Goal: Task Accomplishment & Management: Use online tool/utility

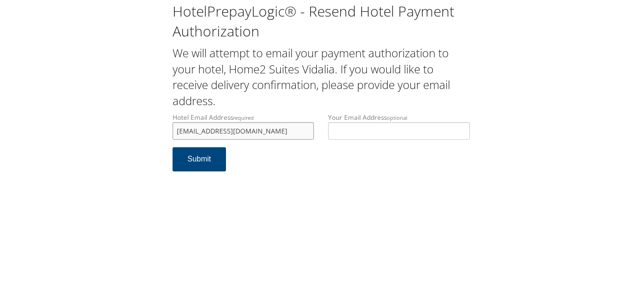
type input "[EMAIL_ADDRESS][DOMAIN_NAME]"
drag, startPoint x: 259, startPoint y: 133, endPoint x: 161, endPoint y: 133, distance: 97.9
click at [161, 133] on div "HotelPrepayLogic® - Resend Hotel Payment Authorization We will attempt to email…" at bounding box center [320, 90] width 623 height 181
click at [298, 174] on form "Hotel Email Address required home2vidalia@gmail.com Hotel email address is requ…" at bounding box center [321, 147] width 297 height 68
click at [209, 160] on button "Submit" at bounding box center [200, 159] width 54 height 24
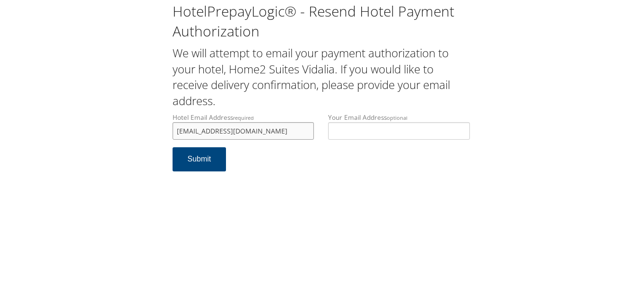
click at [257, 131] on input "home2vidalia@gmail.com" at bounding box center [244, 130] width 142 height 17
drag, startPoint x: 264, startPoint y: 131, endPoint x: 166, endPoint y: 131, distance: 97.9
click at [166, 131] on div "Hotel Email Address required home2vidalia@gmail.com Hotel email address is requ…" at bounding box center [244, 130] width 156 height 35
click at [303, 184] on div "HotelPrepayLogic® - Resend Hotel Payment Authorization We will attempt to email…" at bounding box center [321, 152] width 642 height 304
click at [201, 163] on button "Submit" at bounding box center [200, 159] width 54 height 24
